Goal: Task Accomplishment & Management: Complete application form

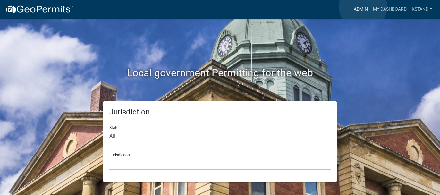
click at [363, 7] on link "Admin" at bounding box center [360, 9] width 19 height 12
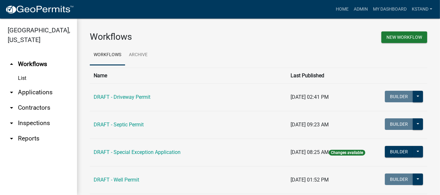
click at [45, 93] on link "arrow_drop_down Applications" at bounding box center [38, 92] width 77 height 15
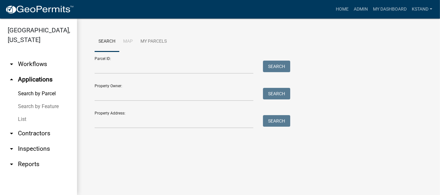
click at [22, 122] on link "List" at bounding box center [38, 119] width 77 height 13
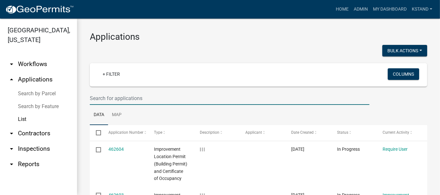
click at [92, 92] on input "text" at bounding box center [229, 98] width 279 height 13
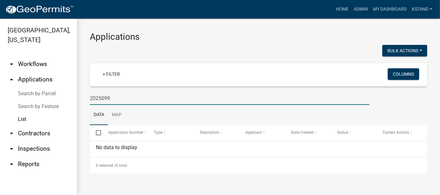
click at [100, 98] on input "2025099" at bounding box center [229, 98] width 279 height 13
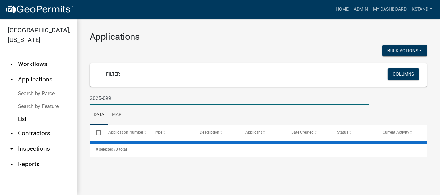
type input "2025-099"
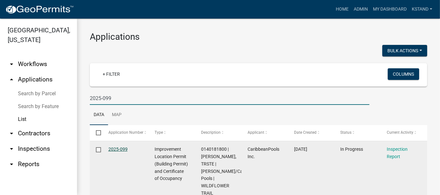
click at [115, 149] on link "2025-099" at bounding box center [117, 148] width 19 height 5
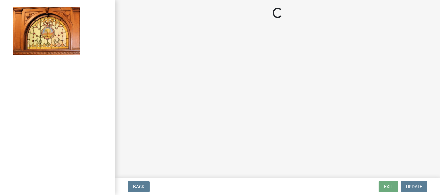
select select "62bb873c-c571-4454-ac8a-8c216551e2a3"
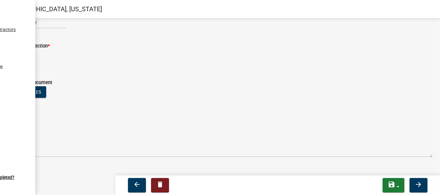
scroll to position [136, 0]
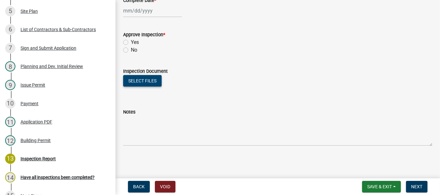
click at [147, 78] on button "Select files" at bounding box center [142, 81] width 38 height 12
click at [145, 80] on button "Select files" at bounding box center [142, 81] width 38 height 12
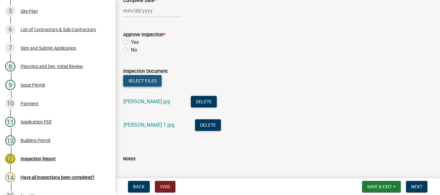
click at [133, 81] on button "Select files" at bounding box center [142, 81] width 38 height 12
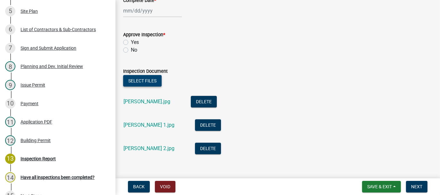
click at [141, 83] on button "Select files" at bounding box center [142, 81] width 38 height 12
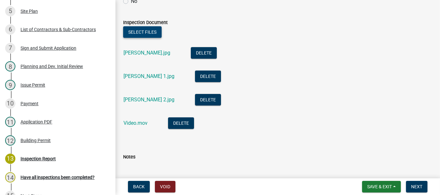
scroll to position [200, 0]
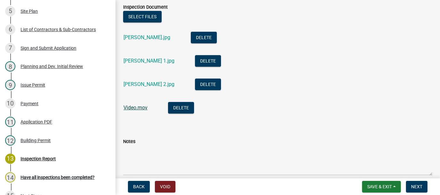
click at [142, 109] on link "Video.mov" at bounding box center [135, 107] width 24 height 6
click at [373, 186] on span "Save & Exit" at bounding box center [379, 186] width 25 height 5
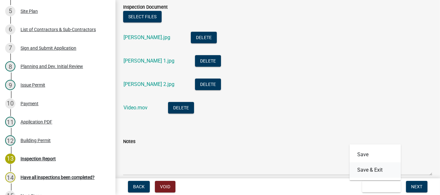
click at [371, 169] on button "Save & Exit" at bounding box center [374, 169] width 51 height 15
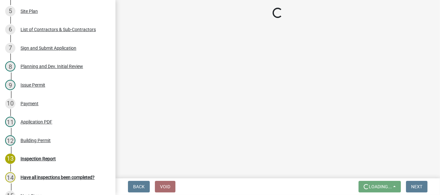
scroll to position [0, 0]
